Goal: Task Accomplishment & Management: Manage account settings

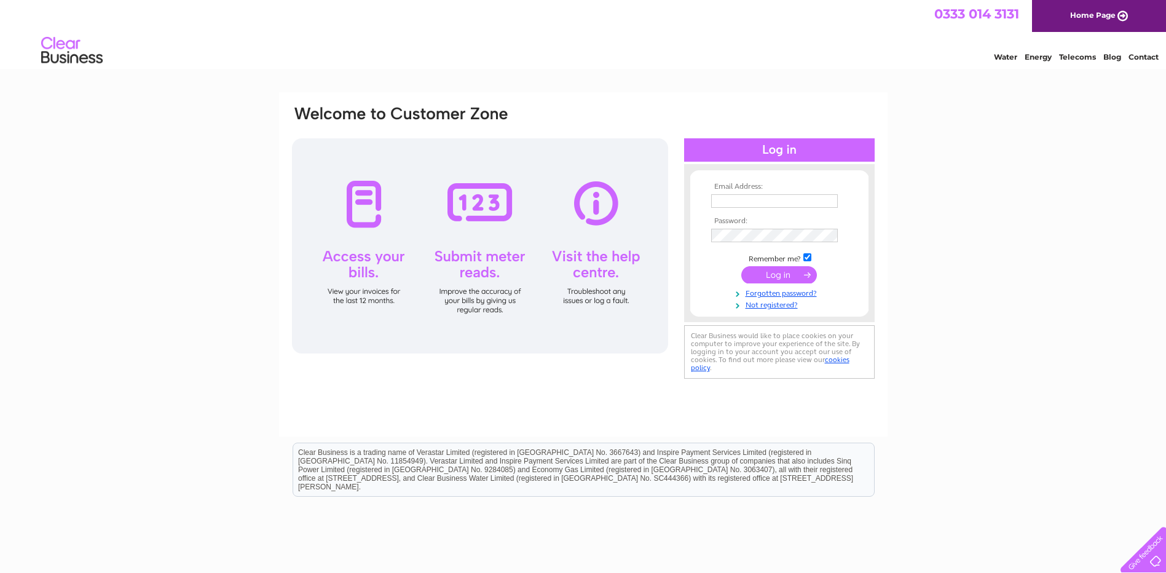
type input "[PERSON_NAME][EMAIL_ADDRESS][PERSON_NAME][DOMAIN_NAME]"
click at [777, 274] on input "submit" at bounding box center [779, 274] width 76 height 17
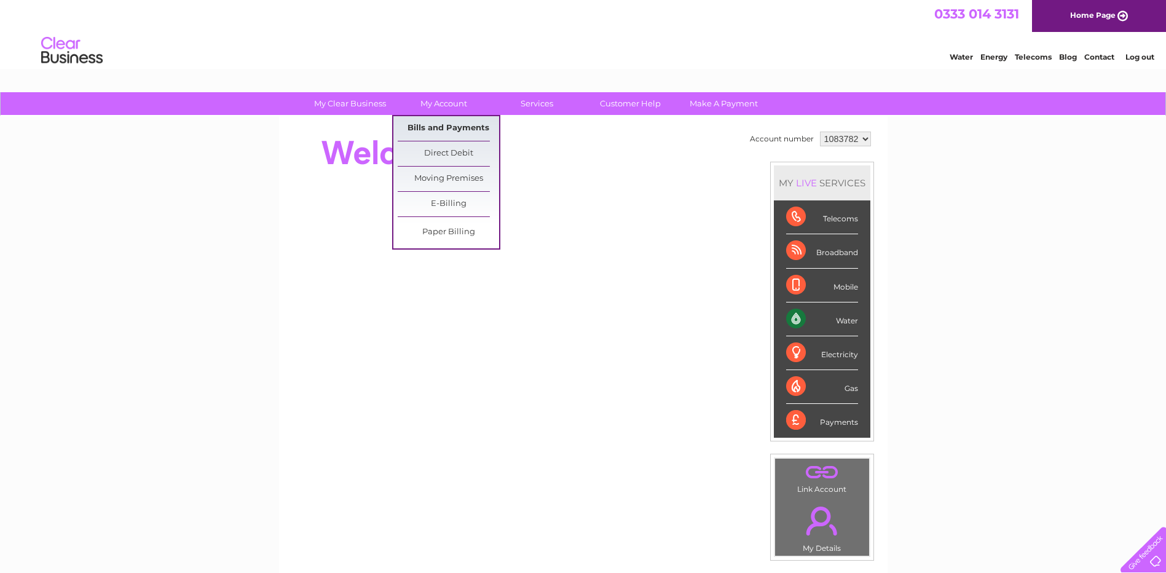
click at [429, 126] on link "Bills and Payments" at bounding box center [448, 128] width 101 height 25
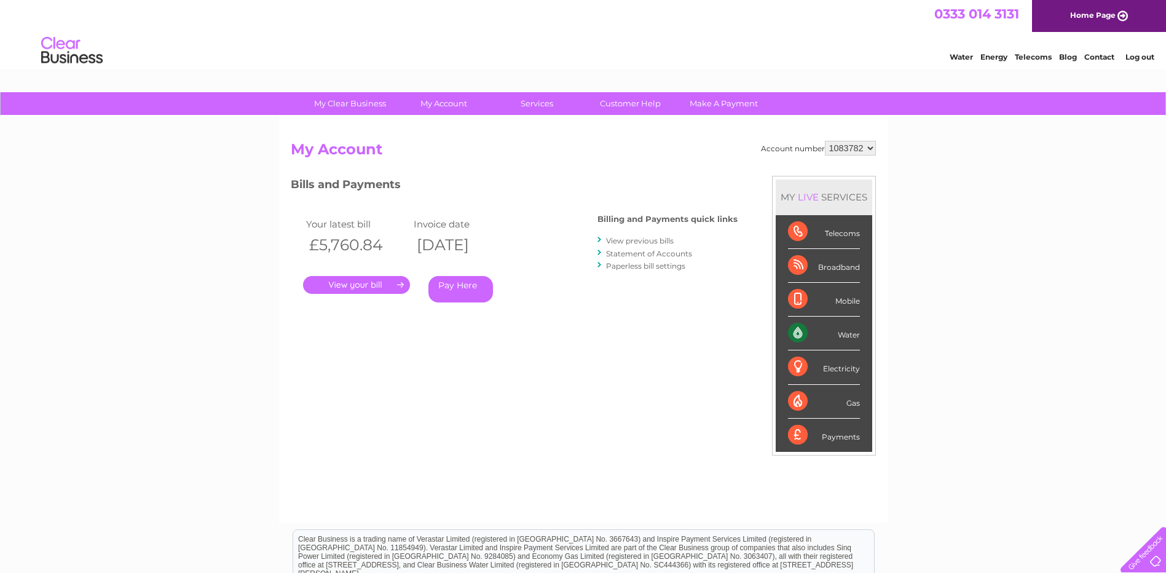
click at [369, 283] on link "." at bounding box center [356, 285] width 107 height 18
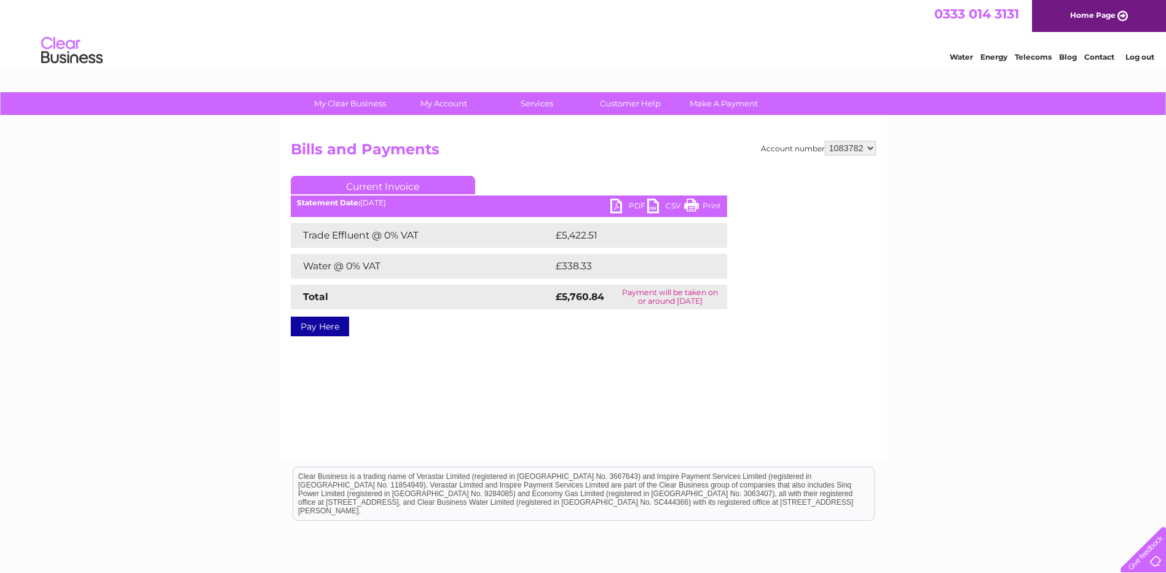
click at [630, 202] on link "PDF" at bounding box center [629, 208] width 37 height 18
